Goal: Find specific page/section: Find specific page/section

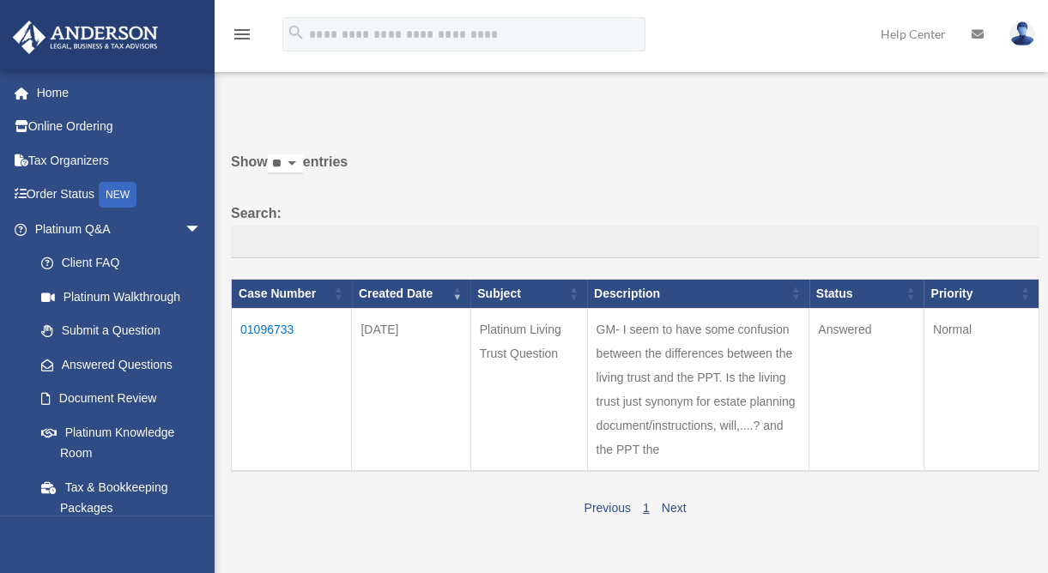
scroll to position [339, 0]
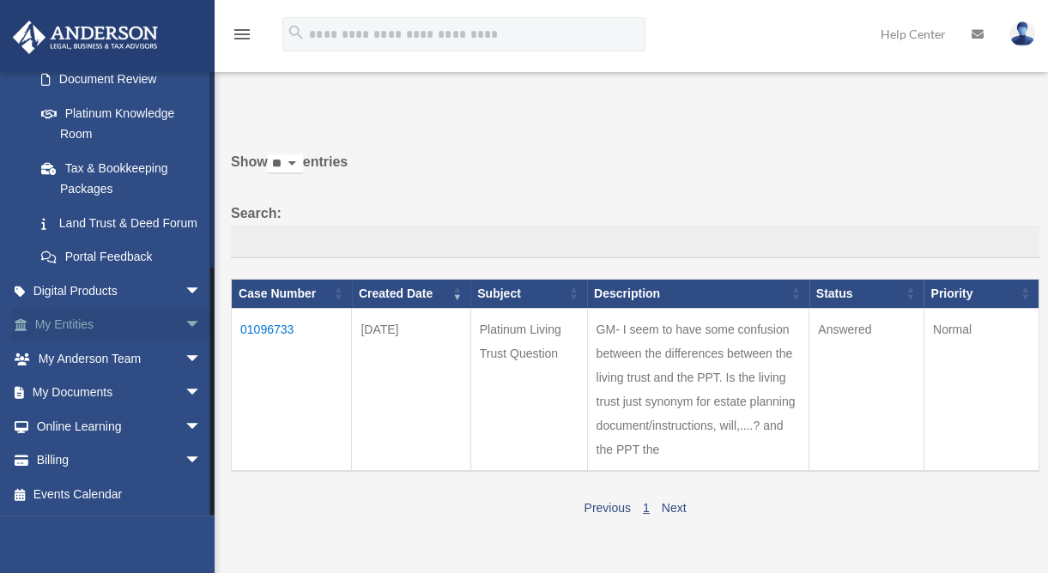
click at [184, 328] on span "arrow_drop_down" at bounding box center [201, 325] width 34 height 35
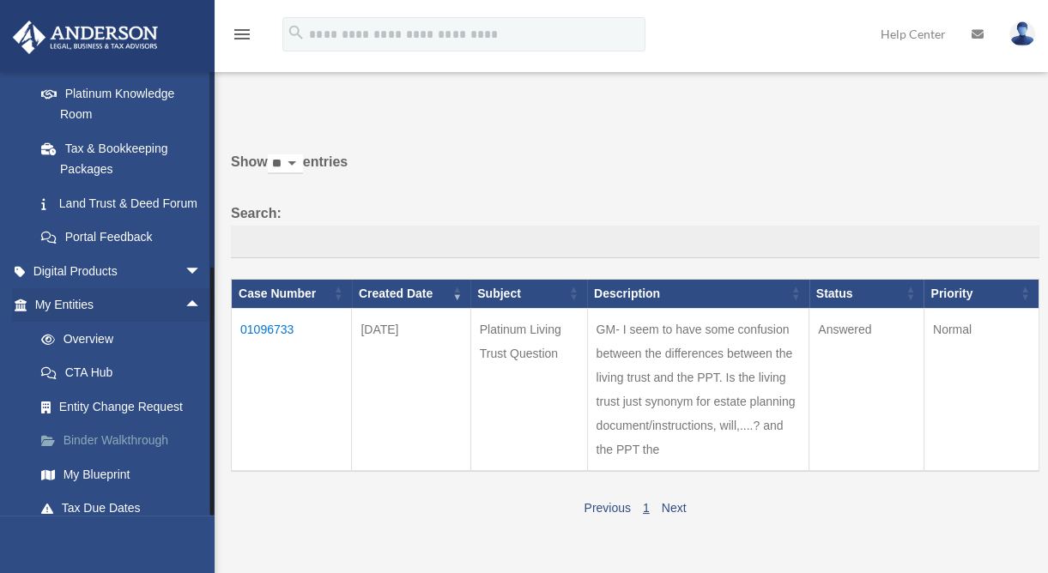
click at [88, 456] on link "Binder Walkthrough" at bounding box center [125, 441] width 203 height 34
click at [96, 492] on link "My Blueprint" at bounding box center [125, 474] width 203 height 34
